Goal: Task Accomplishment & Management: Manage account settings

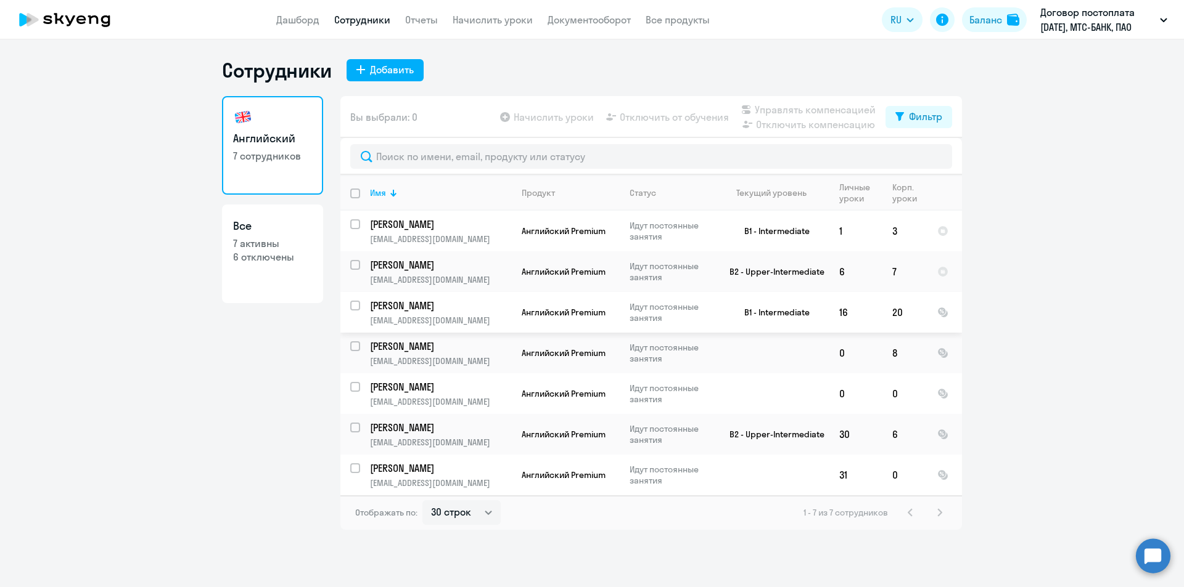
select select "30"
click at [477, 230] on p "[PERSON_NAME]" at bounding box center [439, 225] width 139 height 14
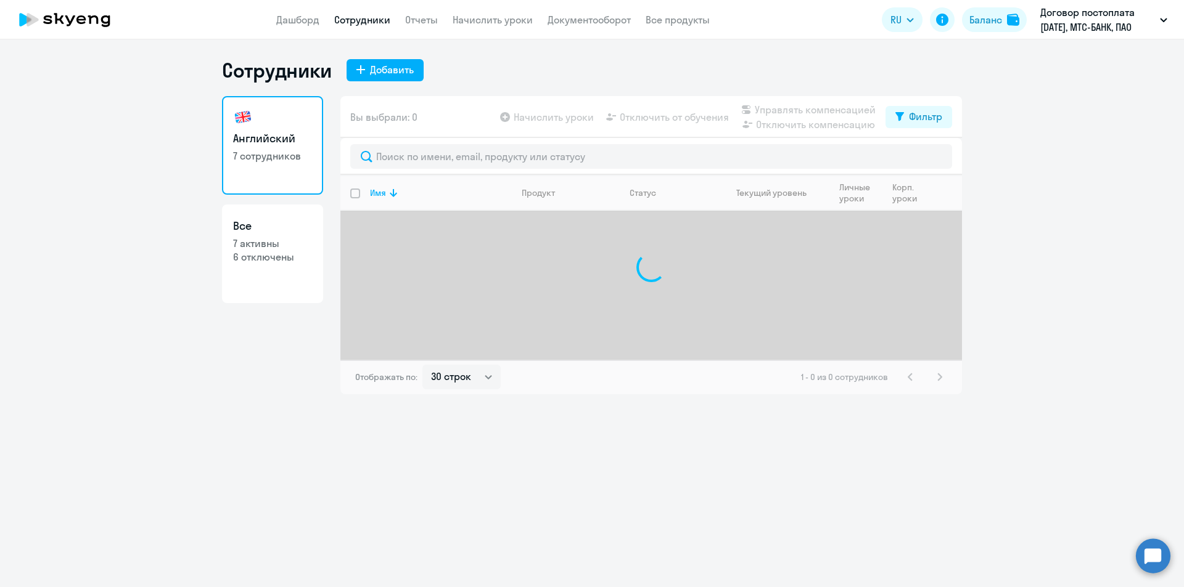
select select "30"
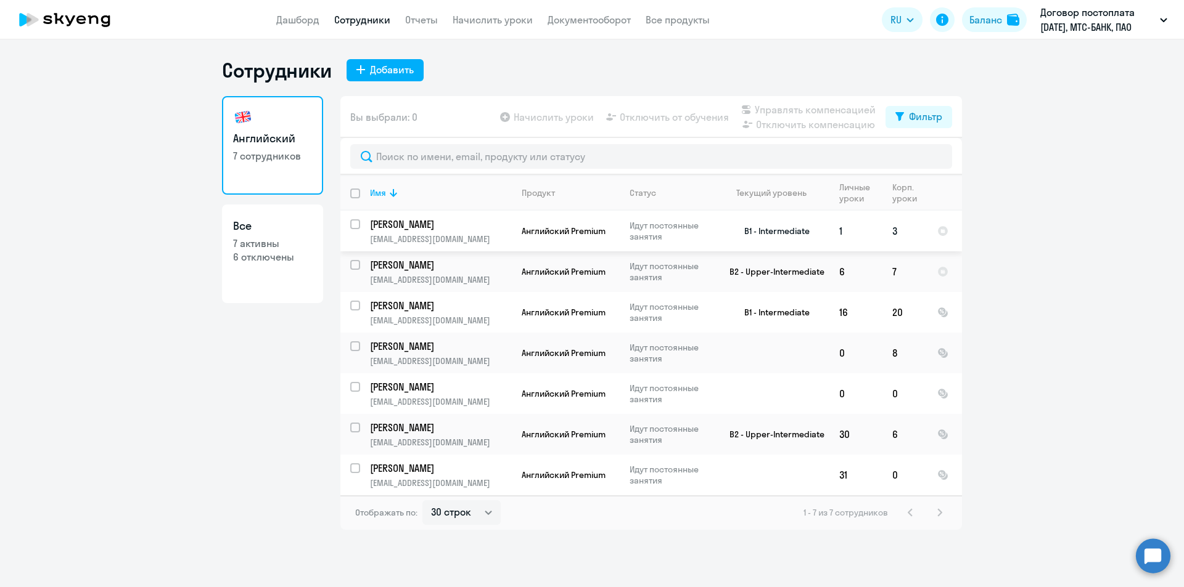
click at [357, 224] on input "select row 19484143" at bounding box center [362, 231] width 25 height 25
checkbox input "true"
click at [508, 10] on app-header "Дашборд Сотрудники Отчеты Начислить уроки Документооборот Все продукты Дашборд …" at bounding box center [592, 19] width 1184 height 39
click at [497, 22] on link "Начислить уроки" at bounding box center [492, 20] width 80 height 12
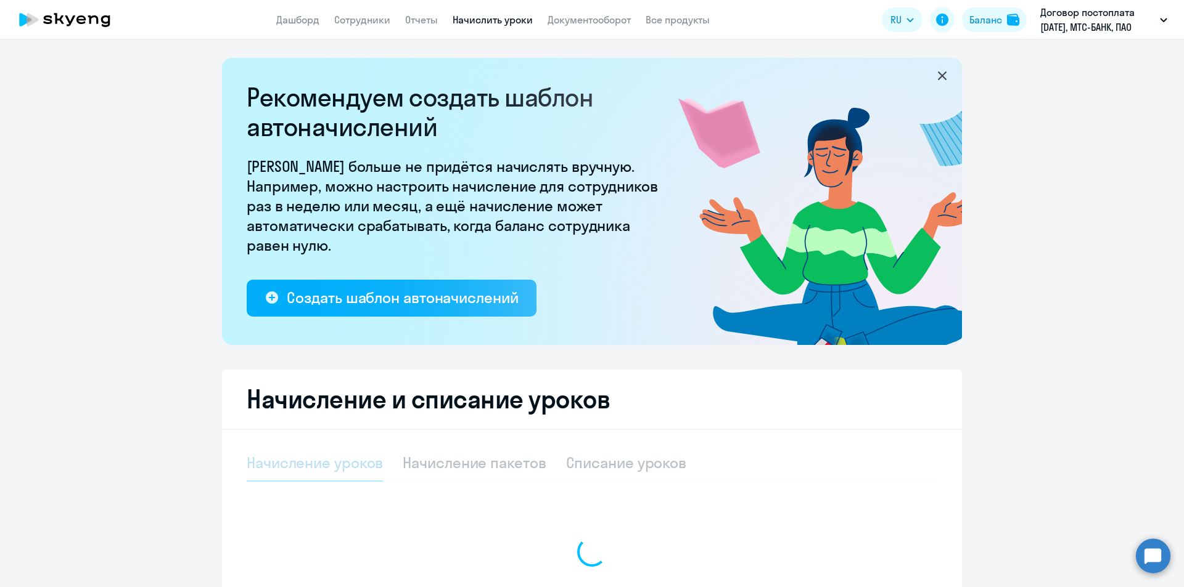
select select "10"
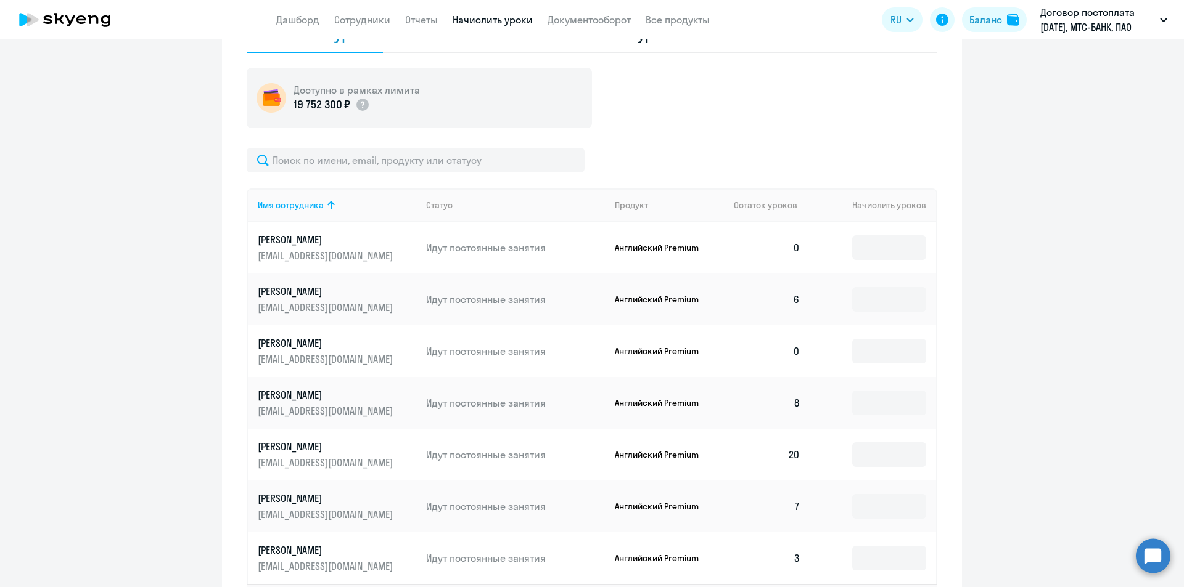
scroll to position [530, 0]
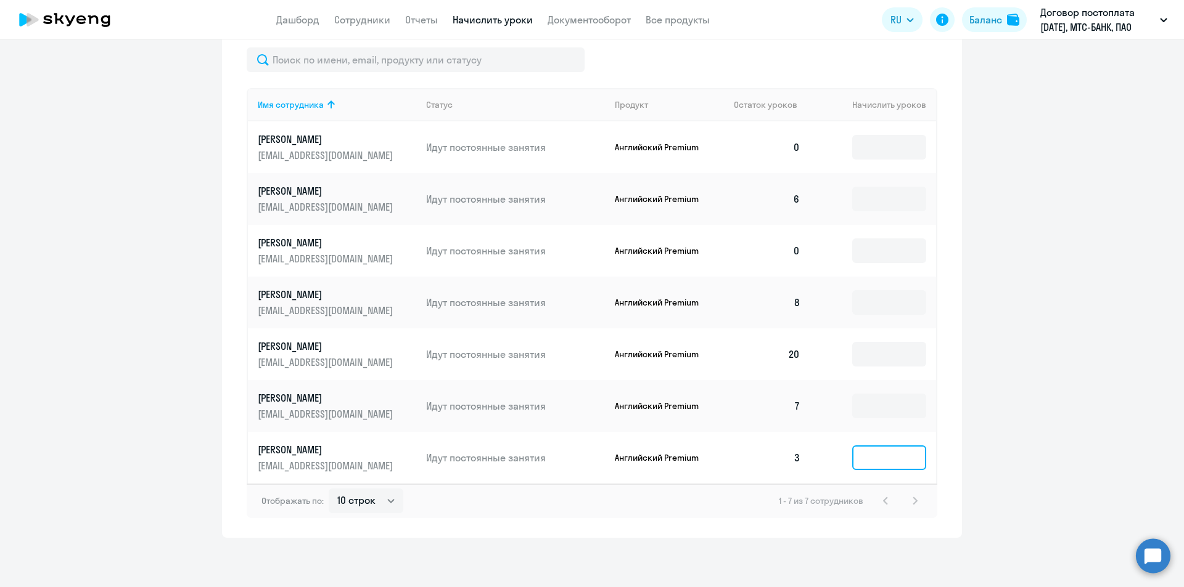
click at [855, 460] on input at bounding box center [889, 458] width 74 height 25
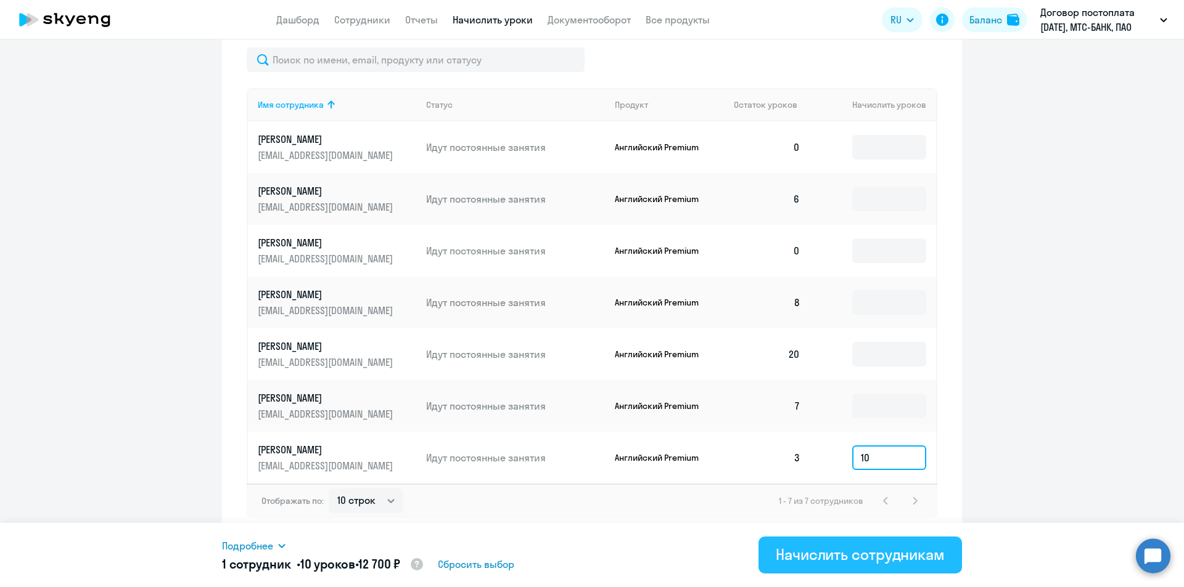
type input "10"
click at [857, 549] on div "Начислить сотрудникам" at bounding box center [859, 555] width 169 height 20
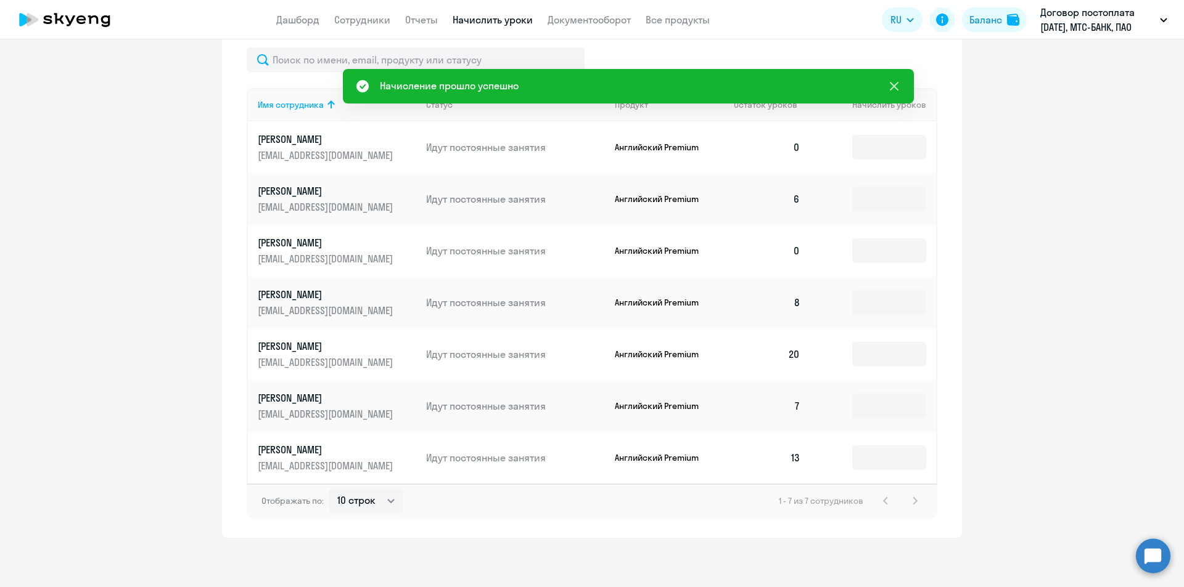
click at [888, 81] on icon at bounding box center [893, 86] width 15 height 15
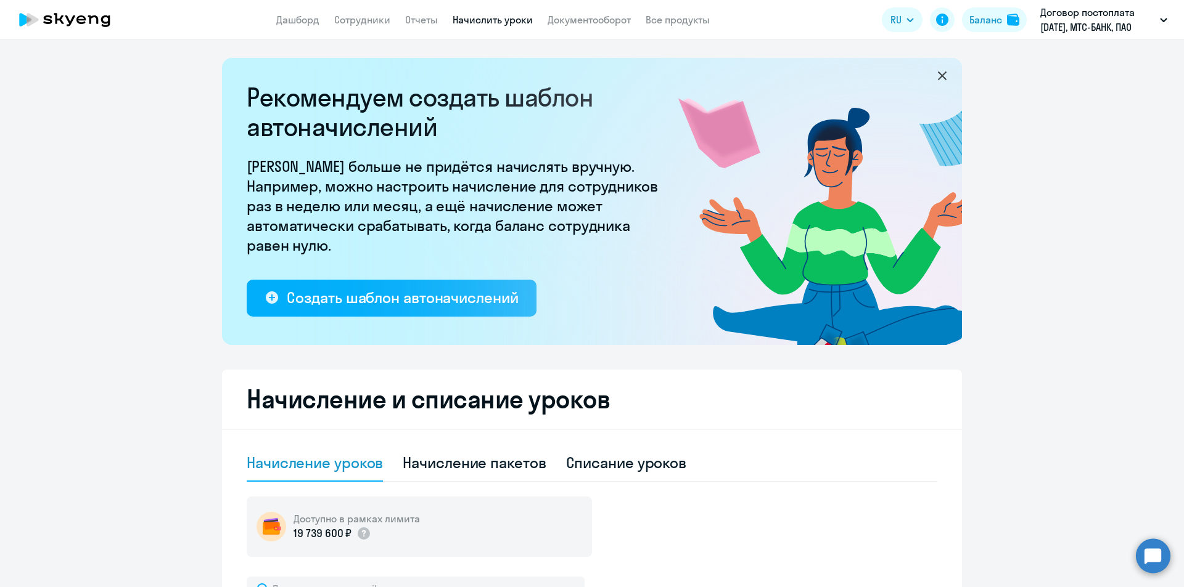
select select "30"
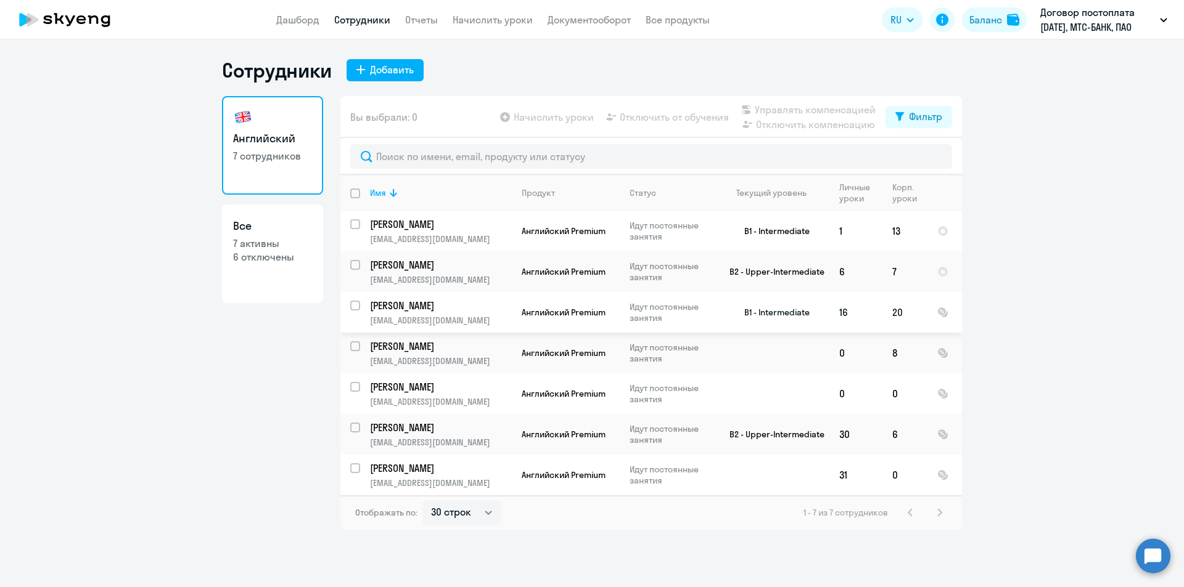
click at [878, 310] on td "16" at bounding box center [855, 312] width 53 height 41
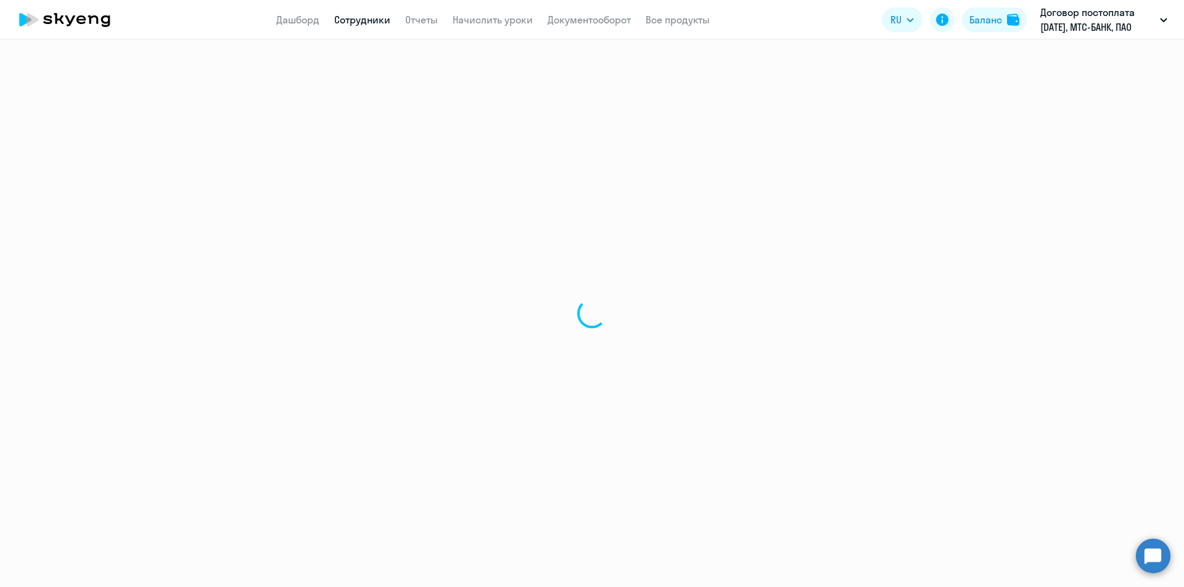
select select "english"
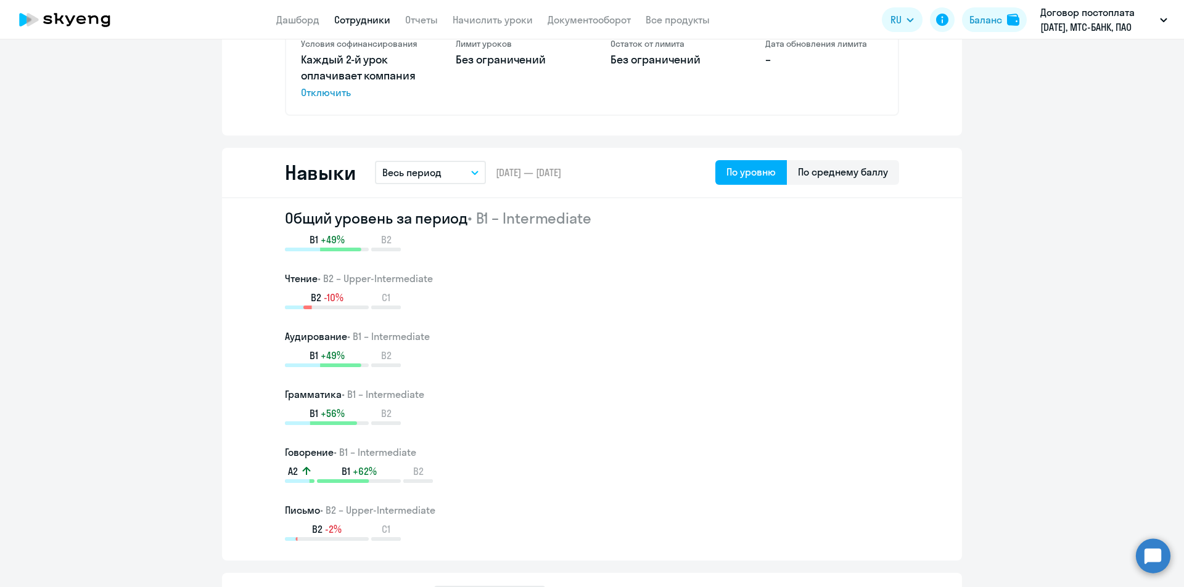
scroll to position [432, 0]
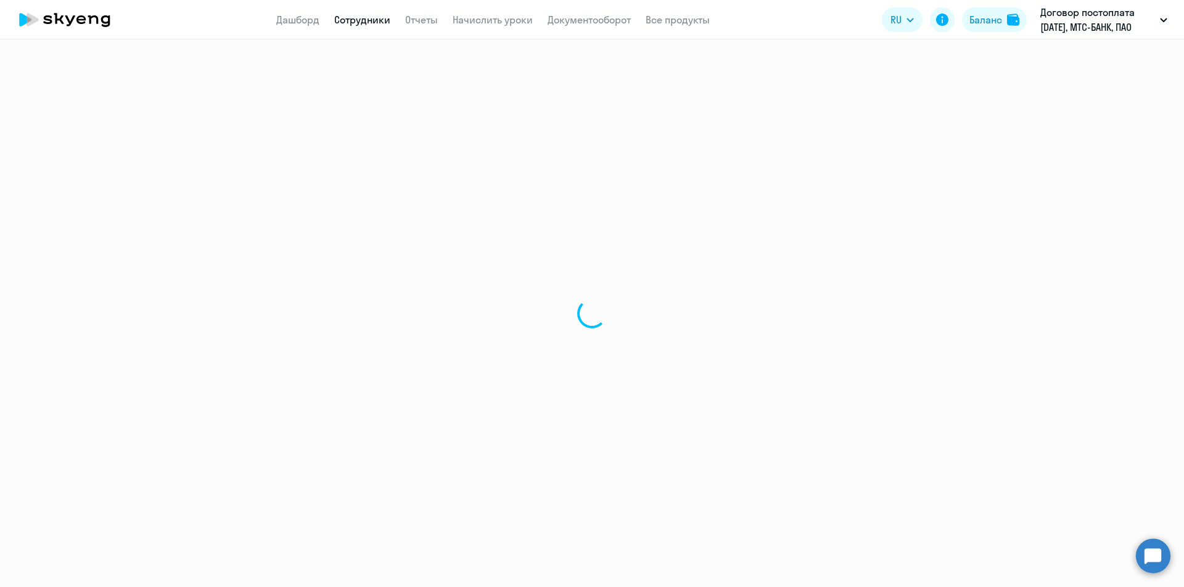
select select "30"
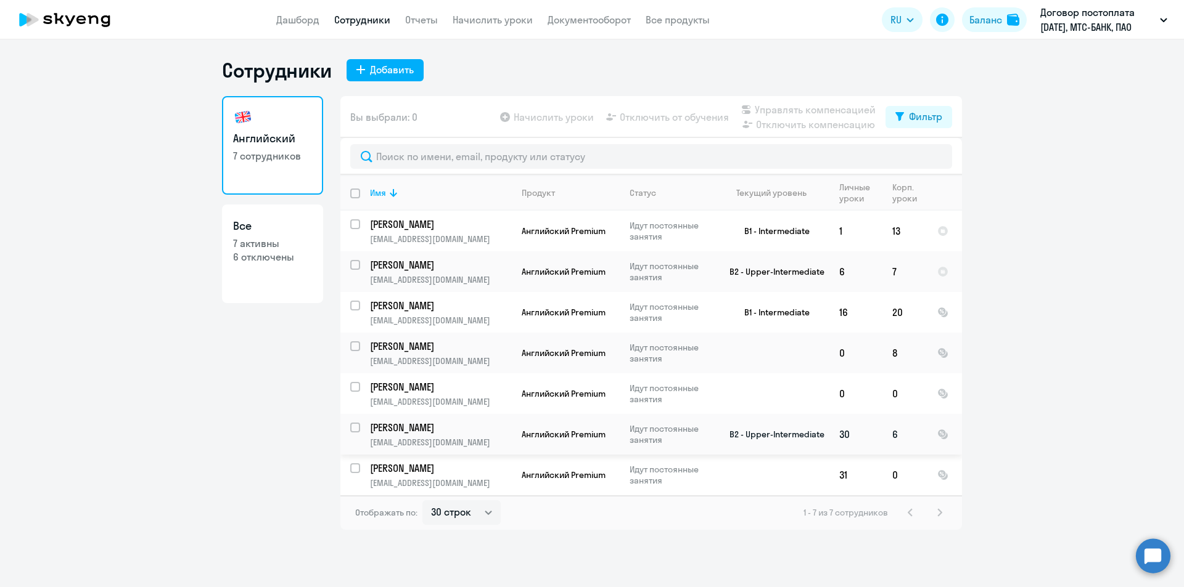
click at [894, 433] on td "6" at bounding box center [904, 434] width 45 height 41
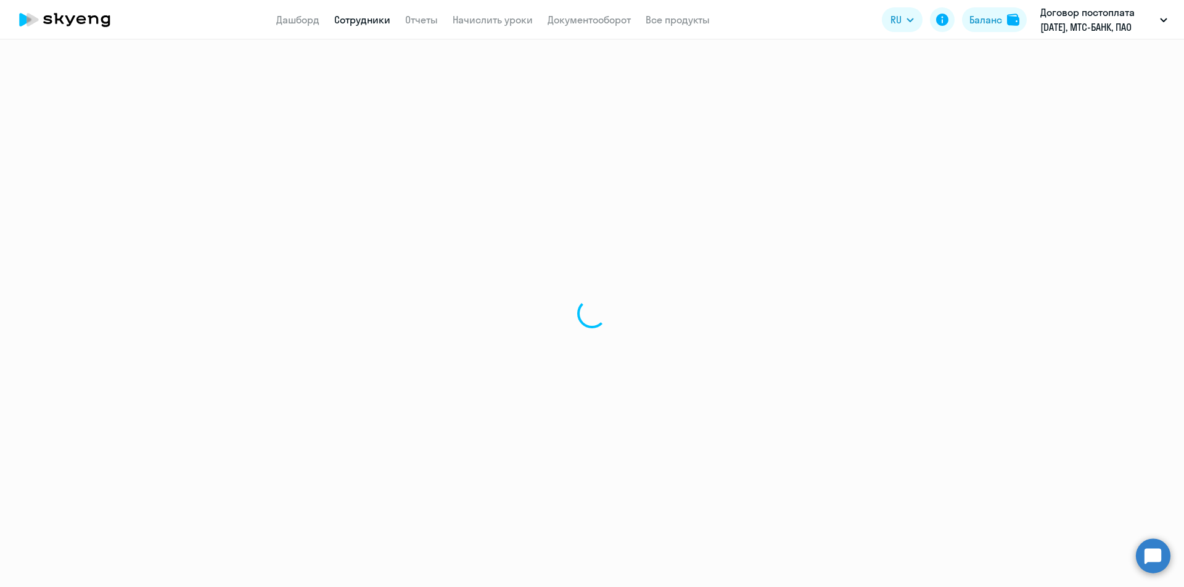
select select "english"
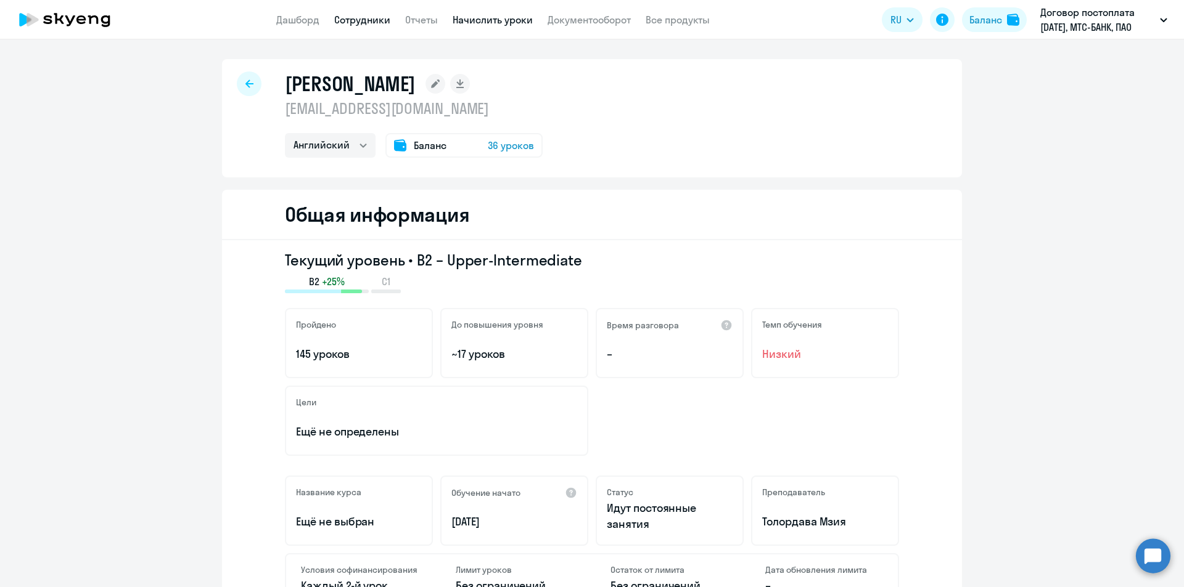
click at [467, 19] on link "Начислить уроки" at bounding box center [492, 20] width 80 height 12
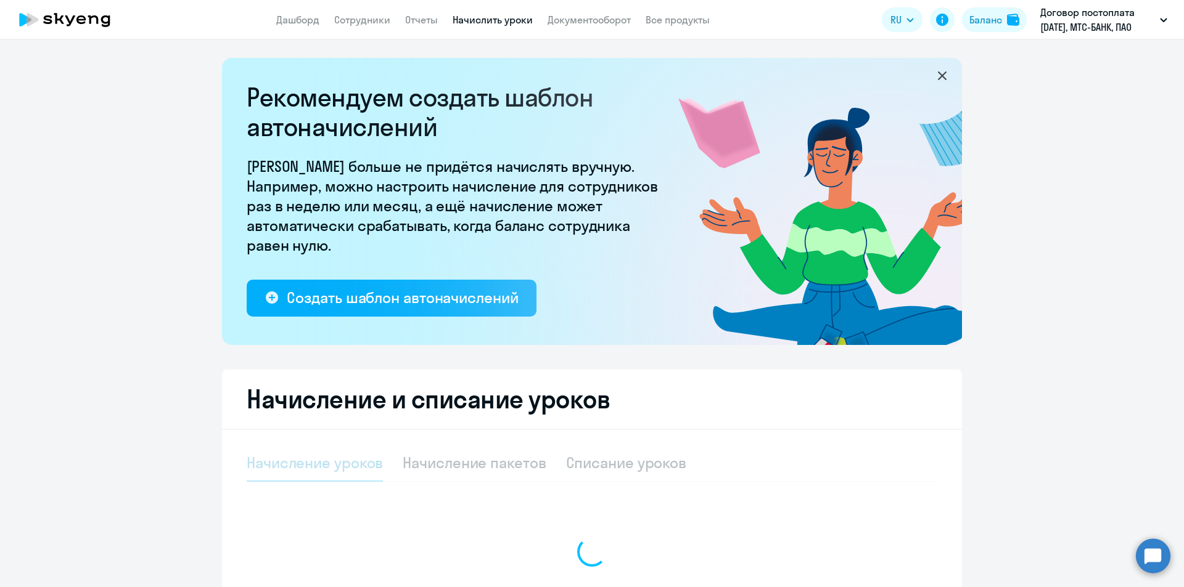
select select "10"
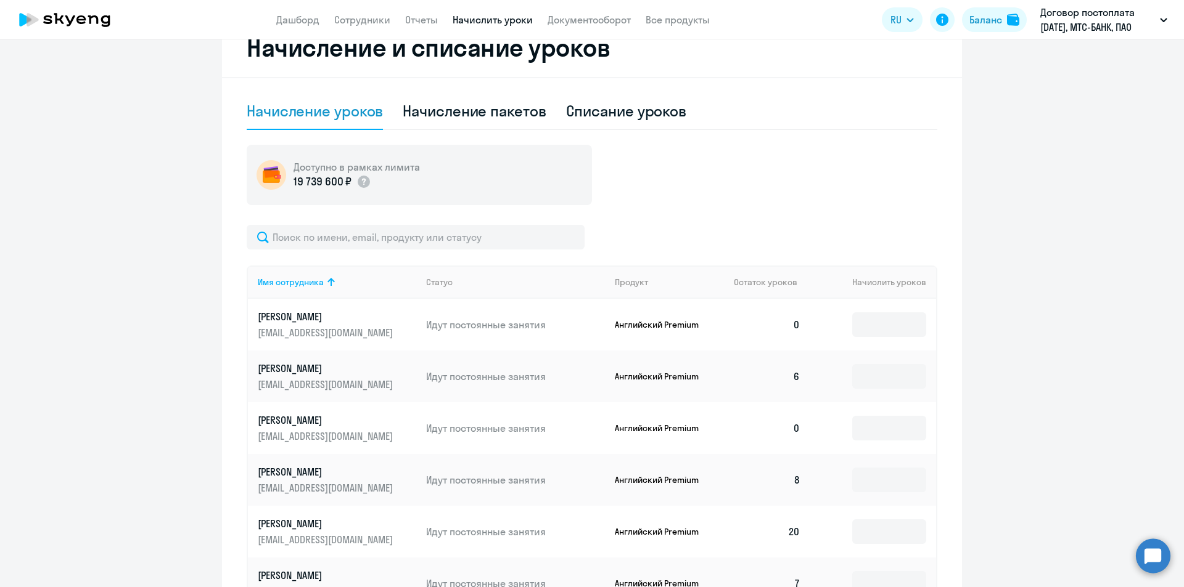
scroll to position [493, 0]
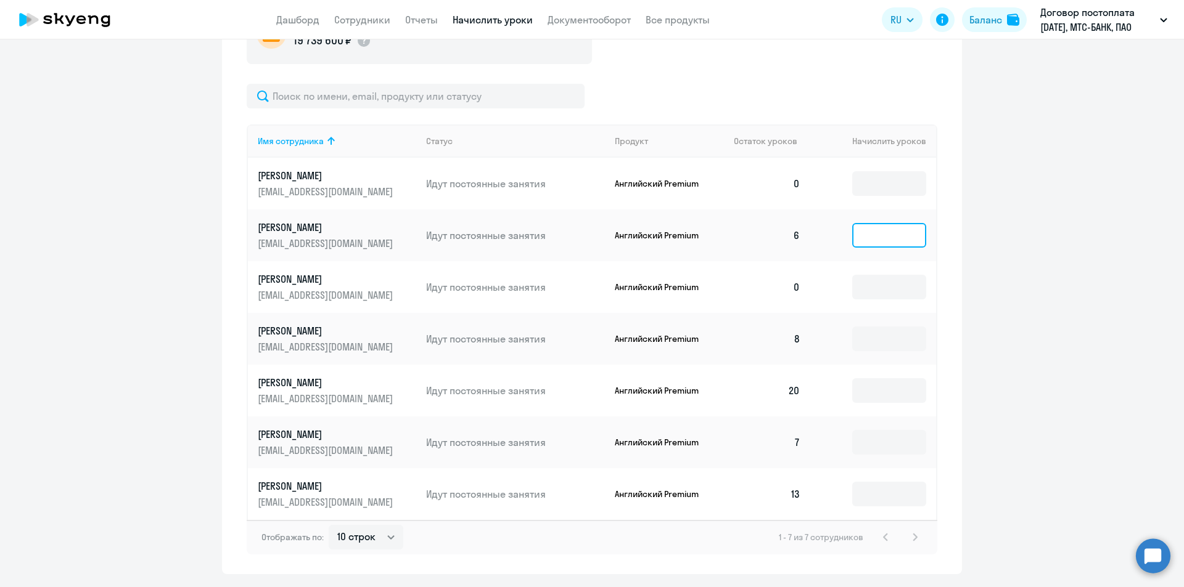
click at [894, 240] on input at bounding box center [889, 235] width 74 height 25
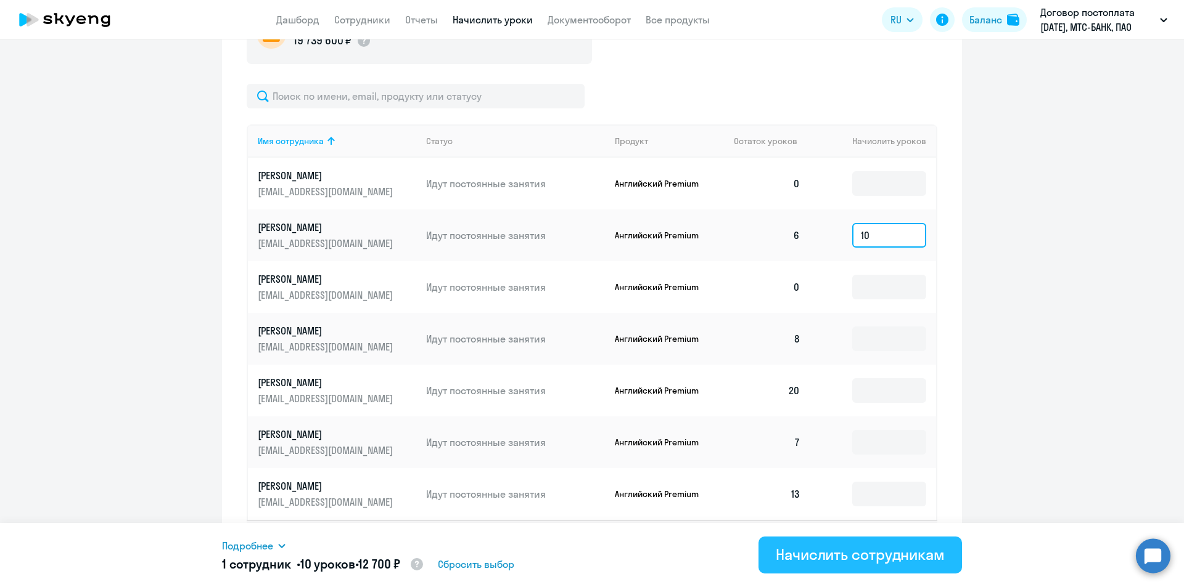
type input "10"
click at [904, 560] on div "Начислить сотрудникам" at bounding box center [859, 555] width 169 height 20
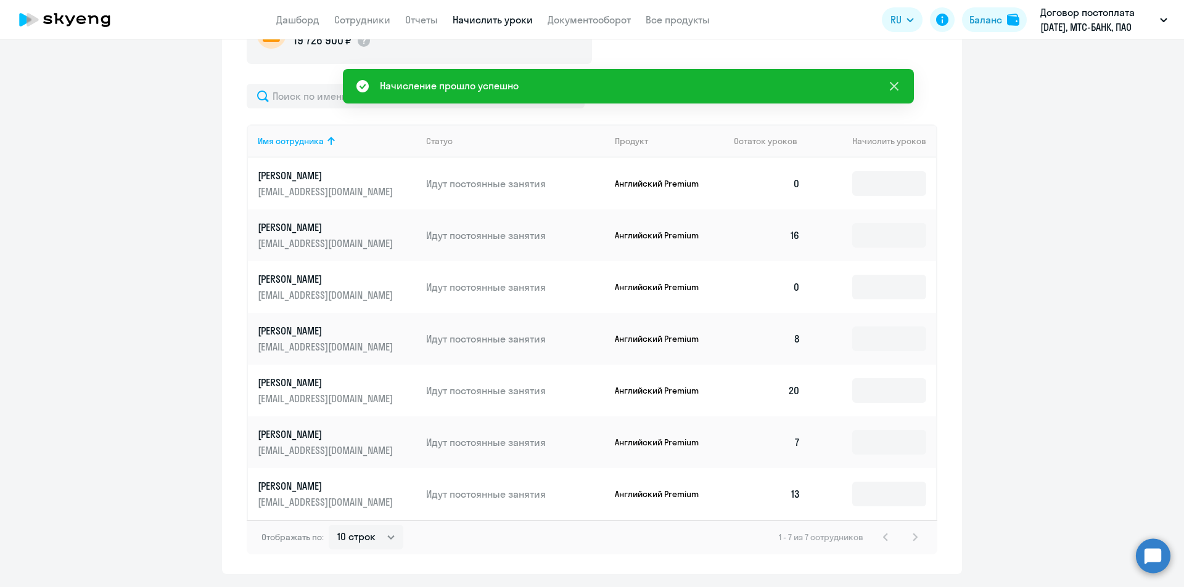
click at [896, 86] on icon at bounding box center [893, 86] width 15 height 15
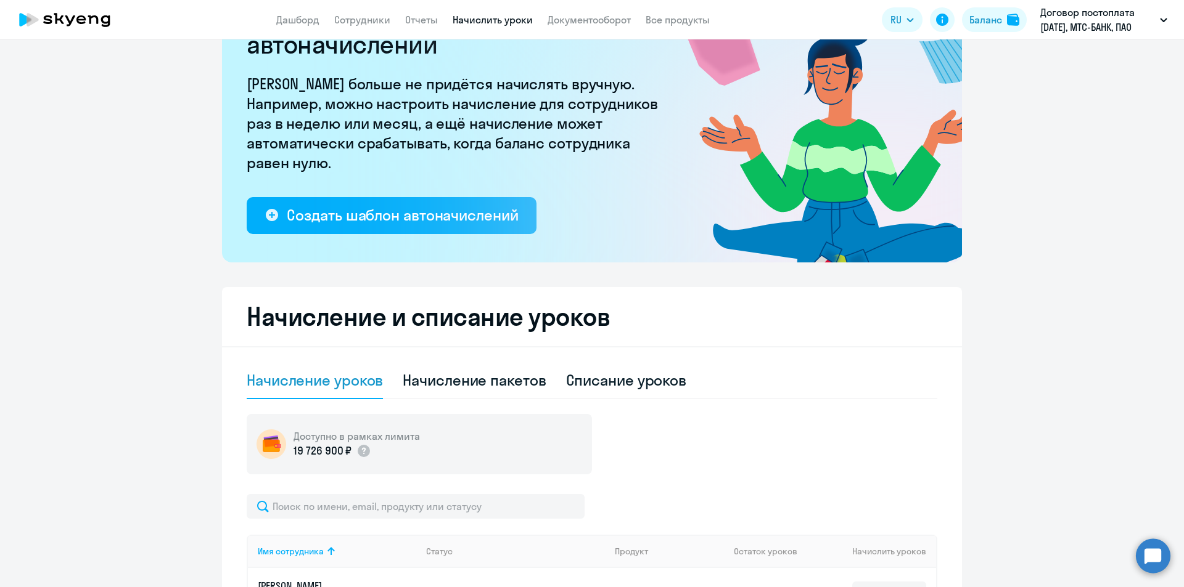
scroll to position [0, 0]
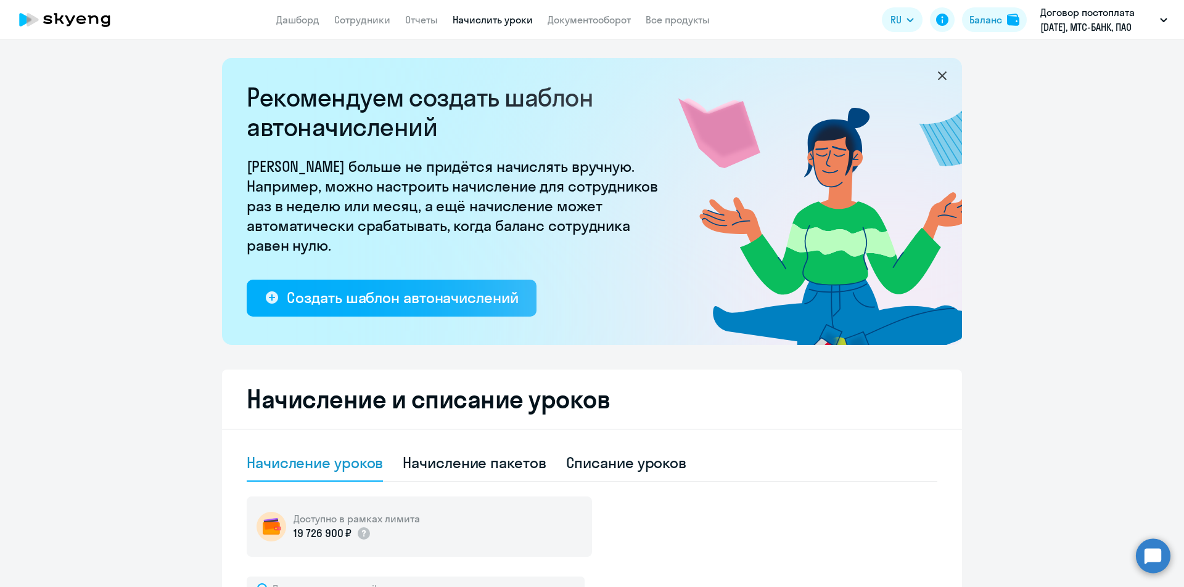
select select "english"
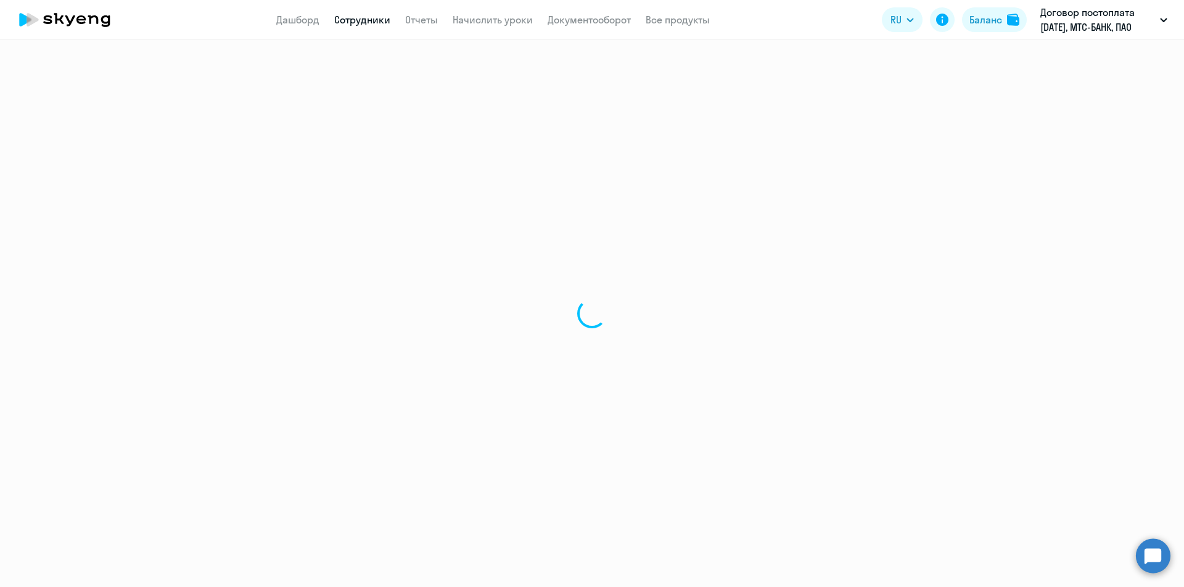
select select "30"
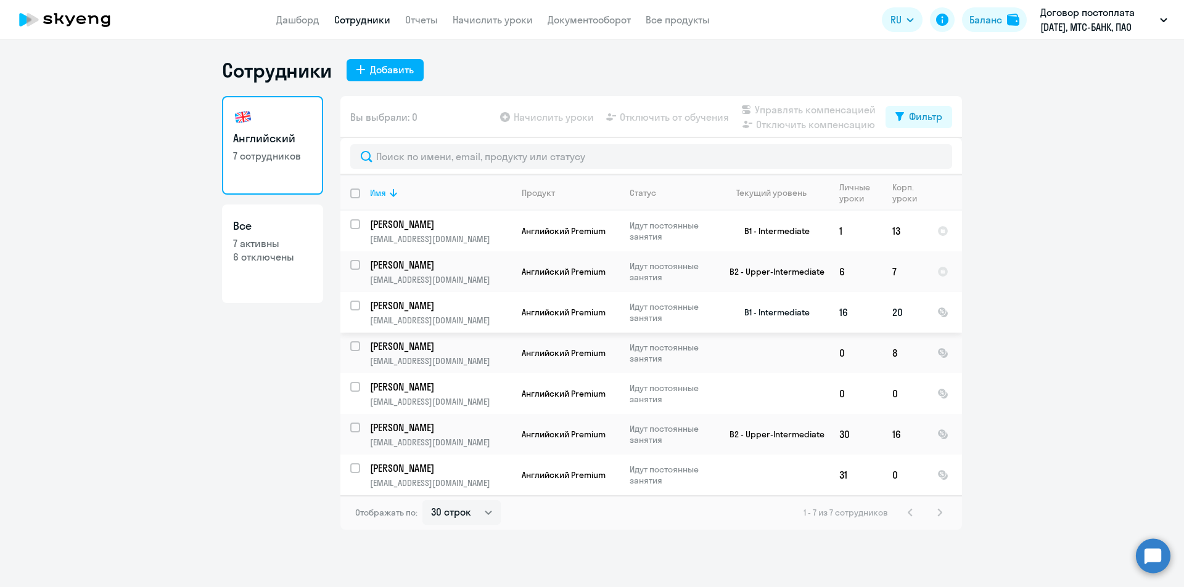
click at [459, 308] on p "[PERSON_NAME]" at bounding box center [439, 306] width 139 height 14
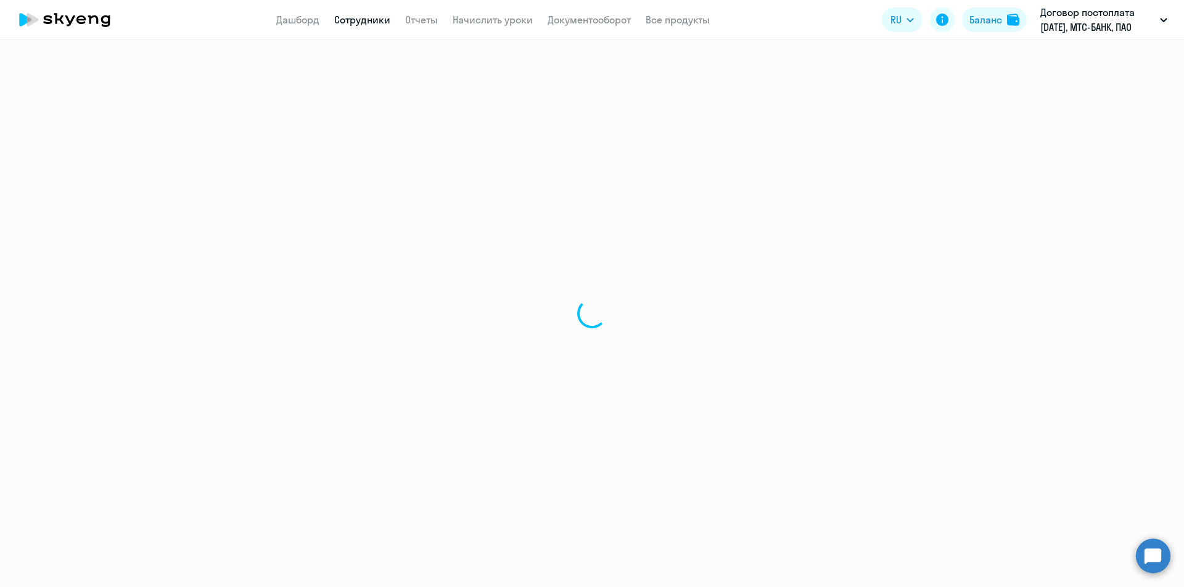
select select "english"
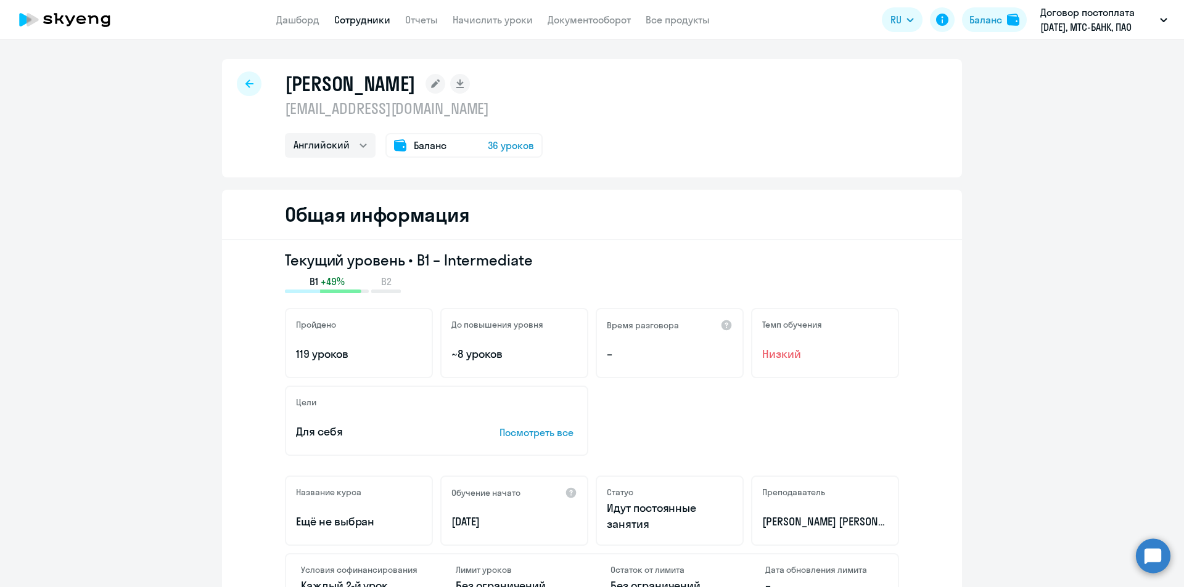
click at [509, 140] on span "36 уроков" at bounding box center [511, 145] width 46 height 15
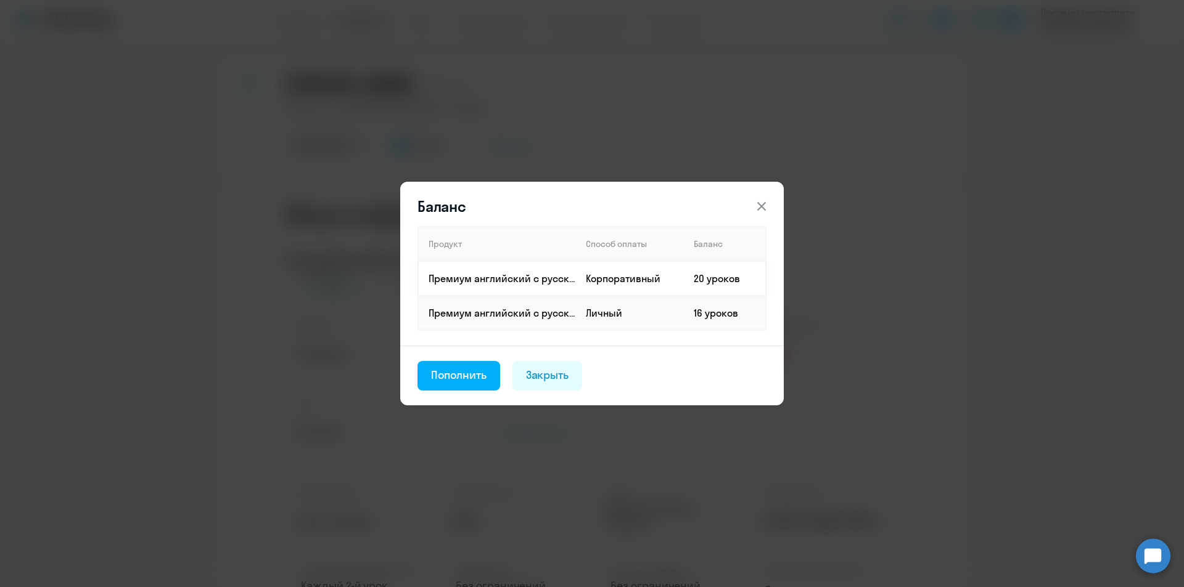
click at [700, 282] on td "20 уроков" at bounding box center [725, 278] width 82 height 35
click at [701, 270] on td "20 уроков" at bounding box center [725, 278] width 82 height 35
click at [766, 203] on icon at bounding box center [761, 206] width 15 height 15
